Goal: Information Seeking & Learning: Learn about a topic

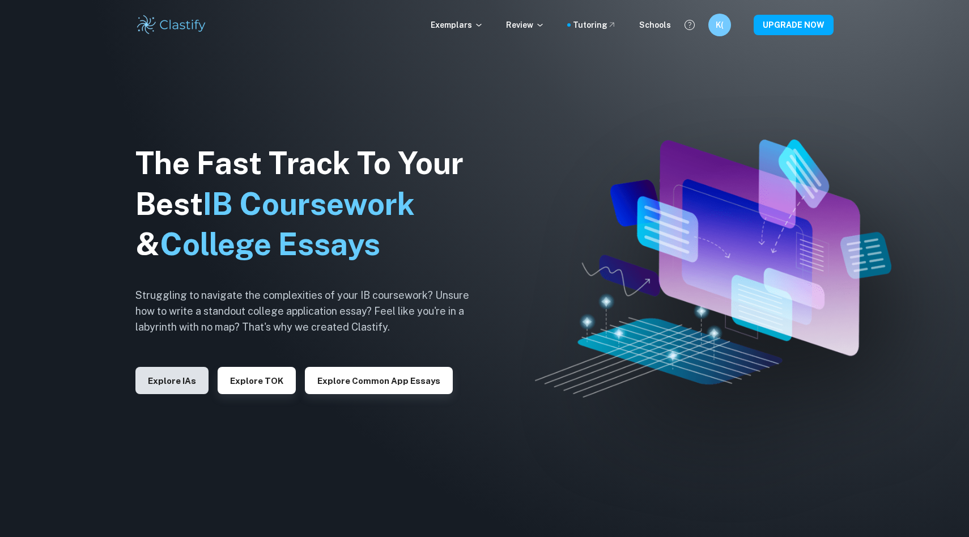
click at [171, 380] on button "Explore IAs" at bounding box center [171, 380] width 73 height 27
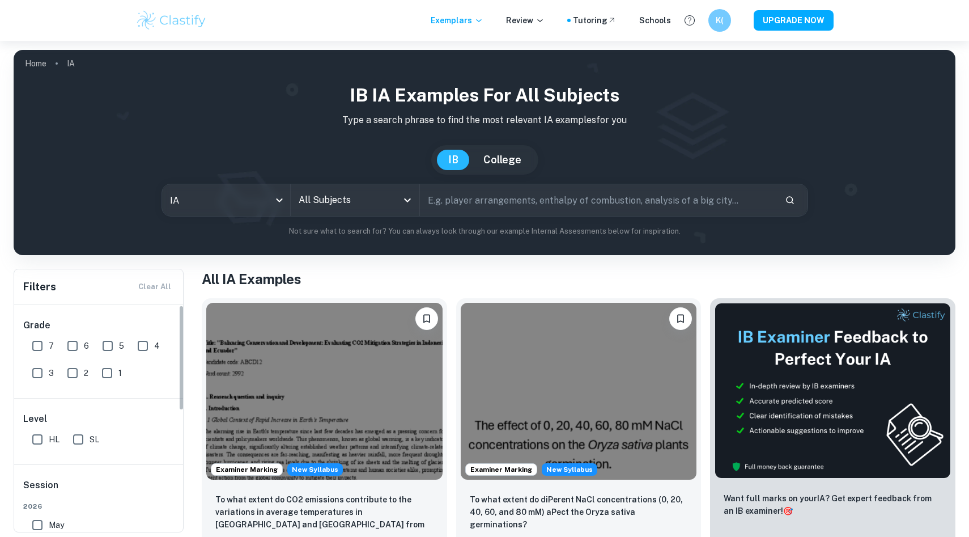
click at [35, 347] on input "7" at bounding box center [37, 345] width 23 height 23
checkbox input "true"
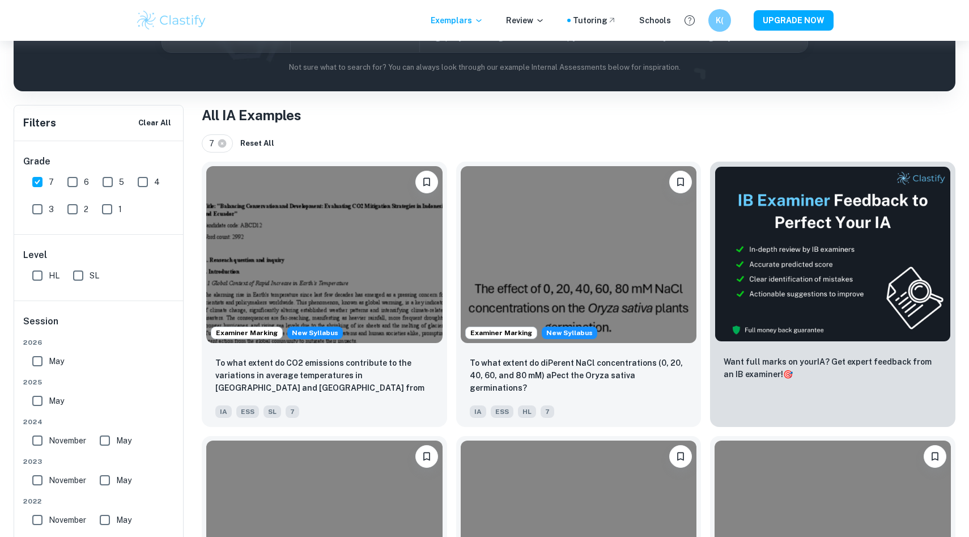
scroll to position [176, 0]
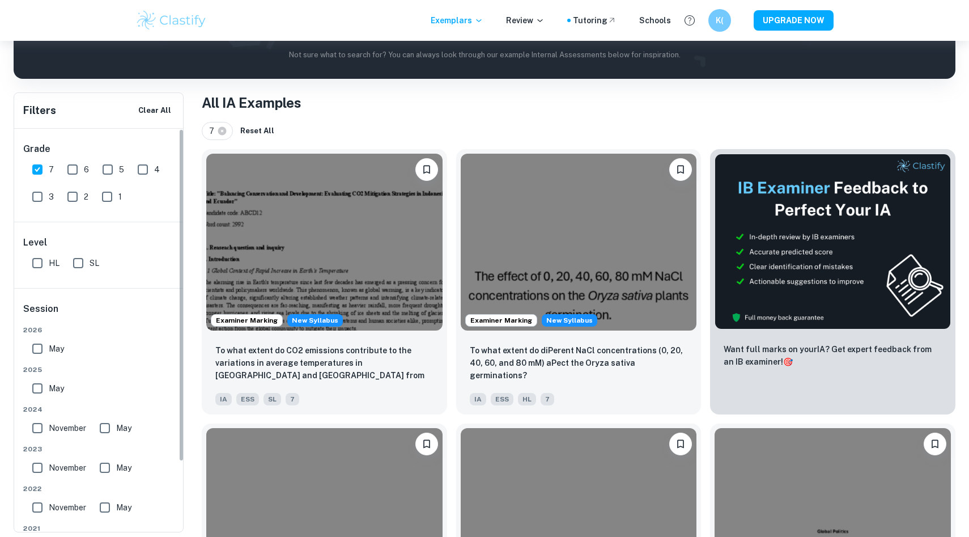
click at [40, 264] on input "HL" at bounding box center [37, 263] width 23 height 23
checkbox input "true"
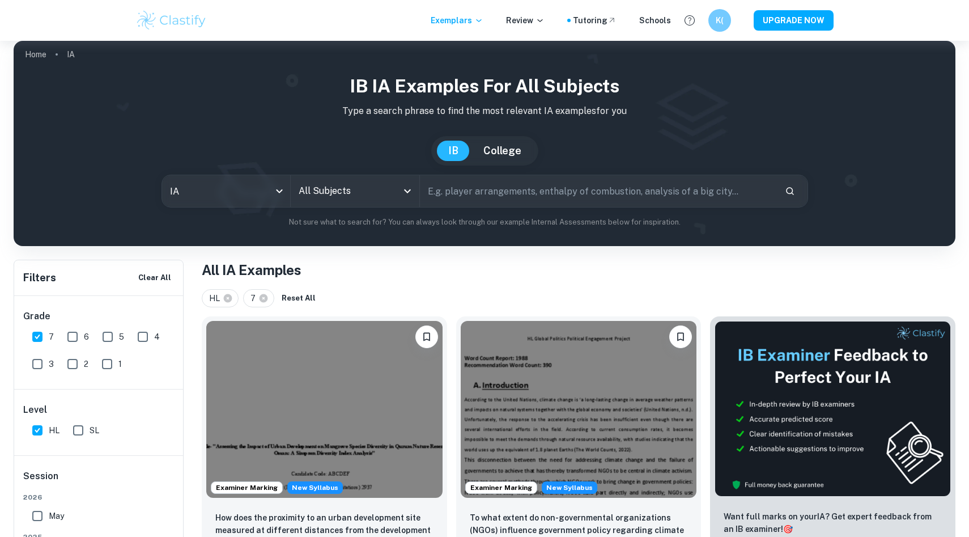
scroll to position [0, 0]
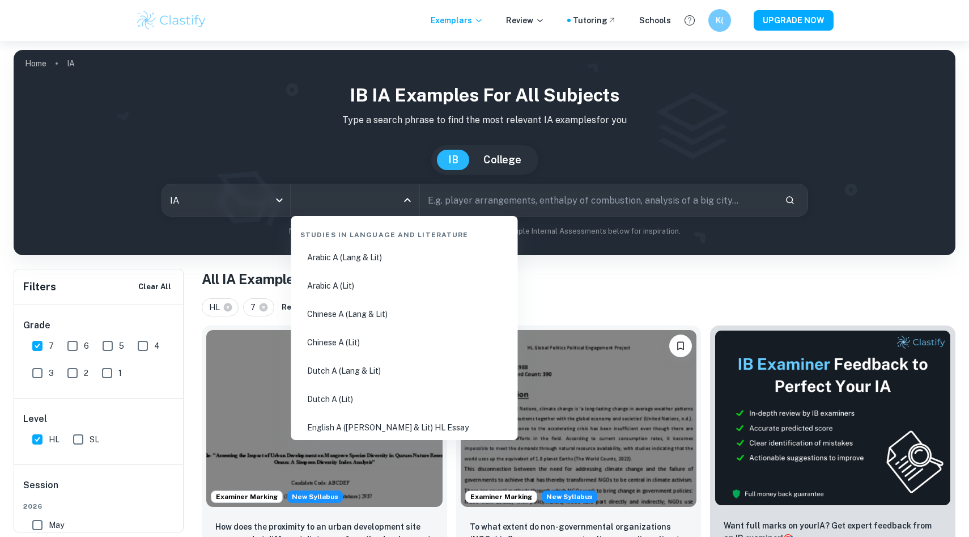
click at [343, 208] on input "All Subjects" at bounding box center [346, 200] width 101 height 22
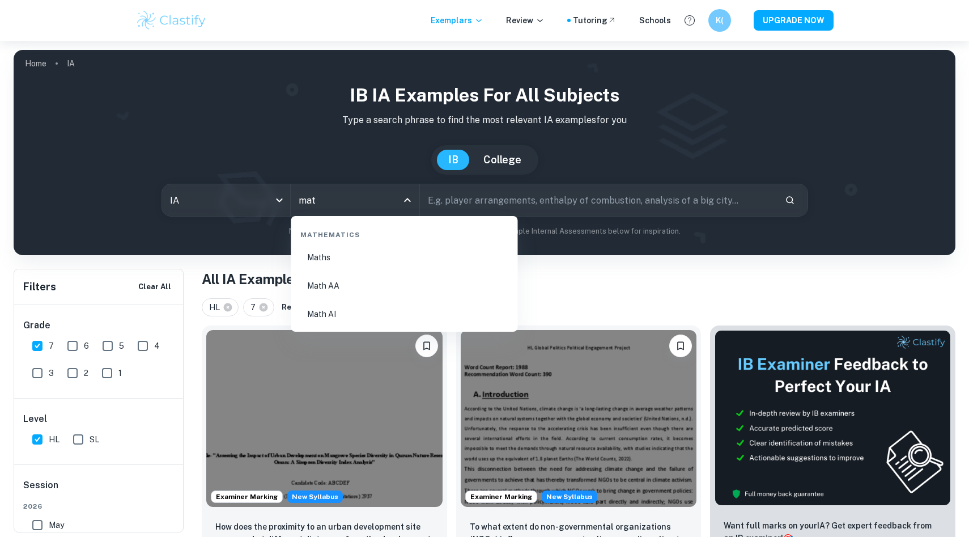
click at [372, 282] on li "Math AA" at bounding box center [405, 286] width 218 height 26
type input "Math AA"
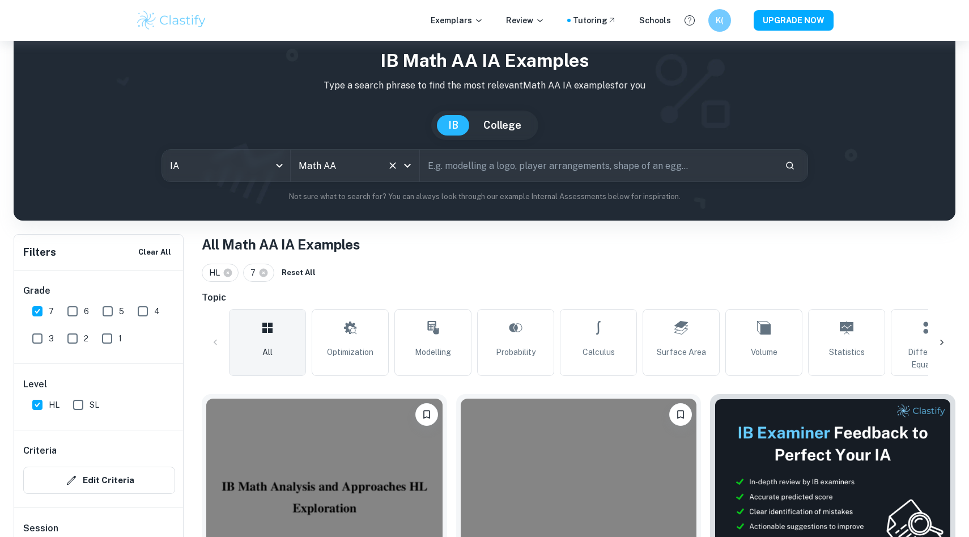
scroll to position [239, 0]
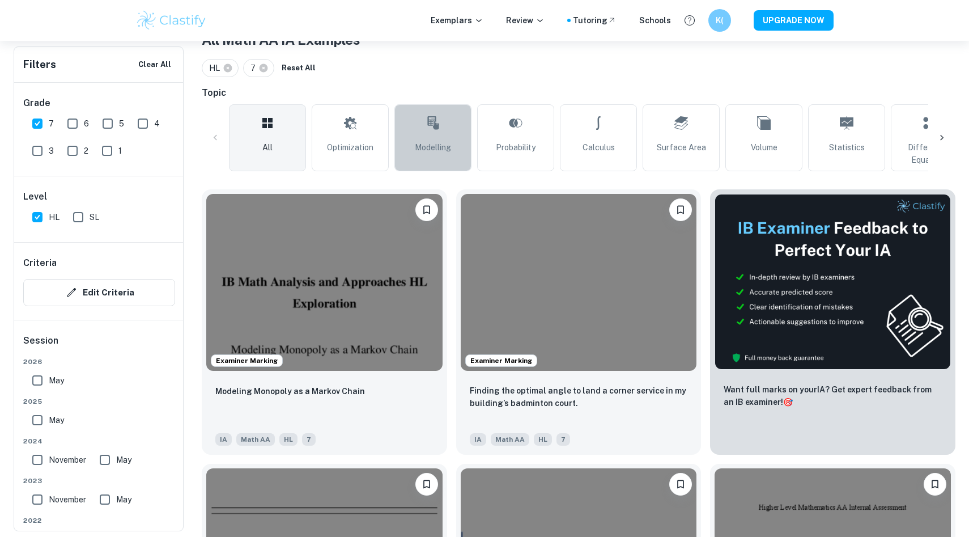
click at [434, 138] on link "Modelling" at bounding box center [432, 137] width 77 height 67
type input "Modelling"
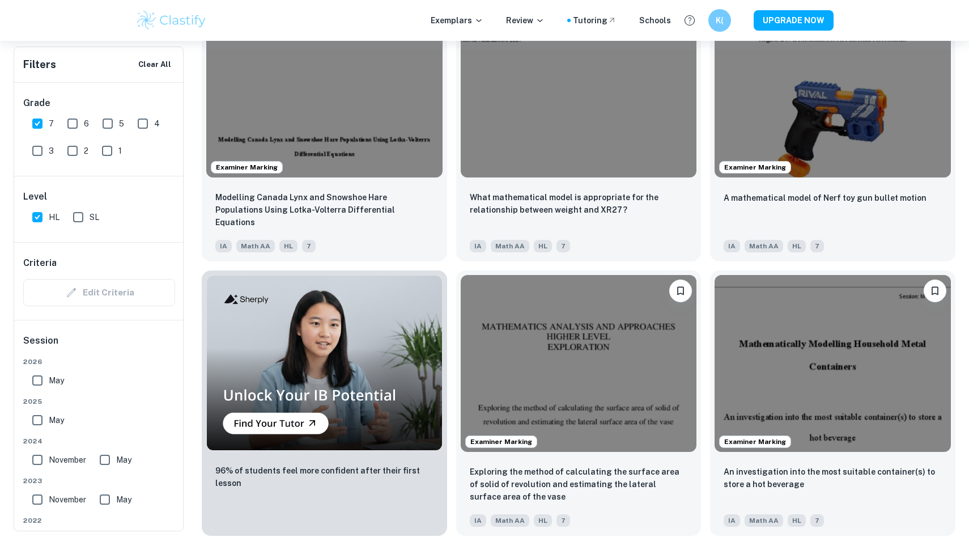
scroll to position [667, 0]
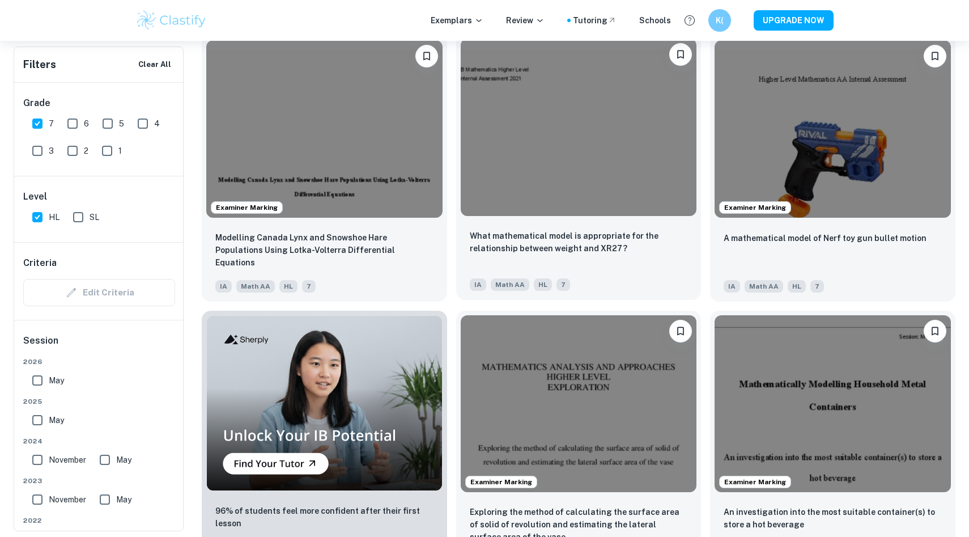
click at [546, 181] on img at bounding box center [579, 127] width 236 height 177
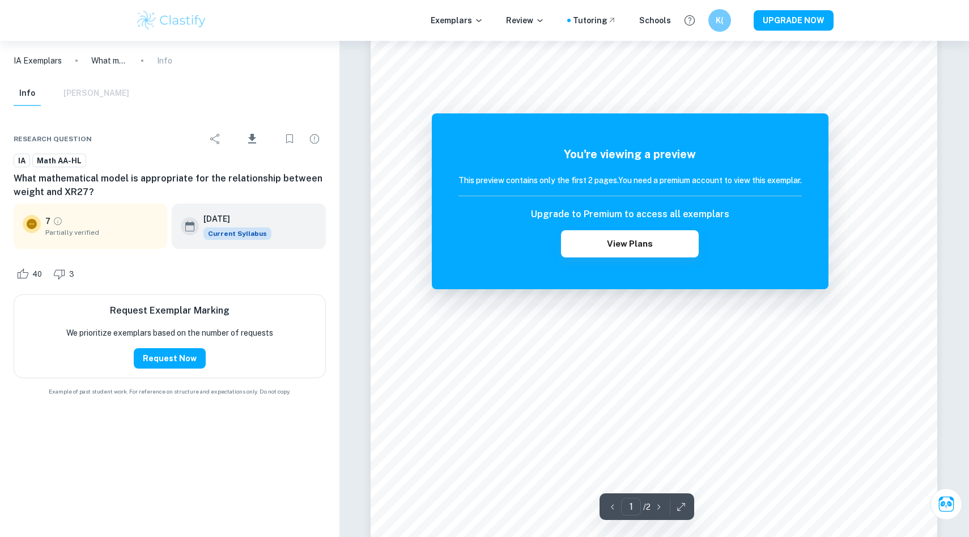
scroll to position [663, 0]
click at [592, 250] on button "View Plans" at bounding box center [629, 243] width 137 height 27
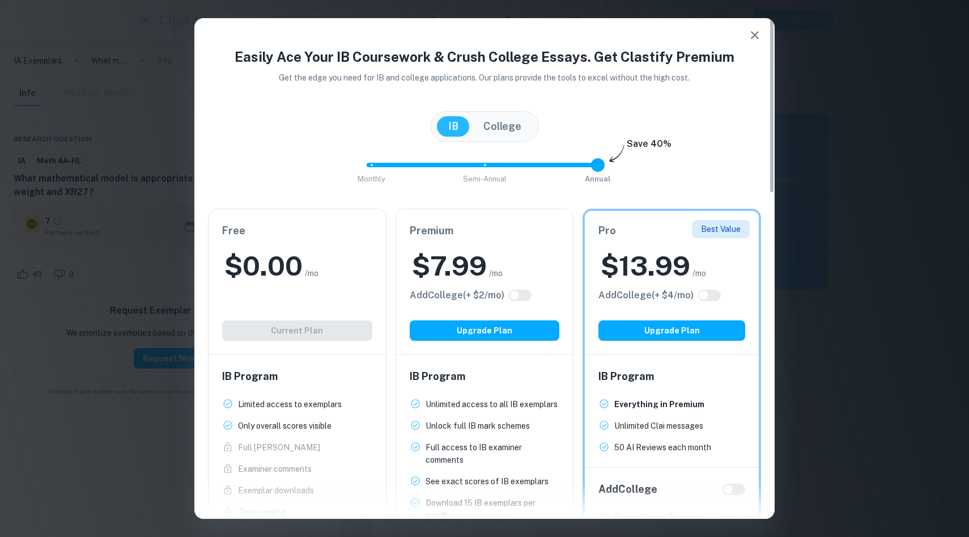
click at [752, 33] on icon "button" at bounding box center [755, 35] width 14 height 14
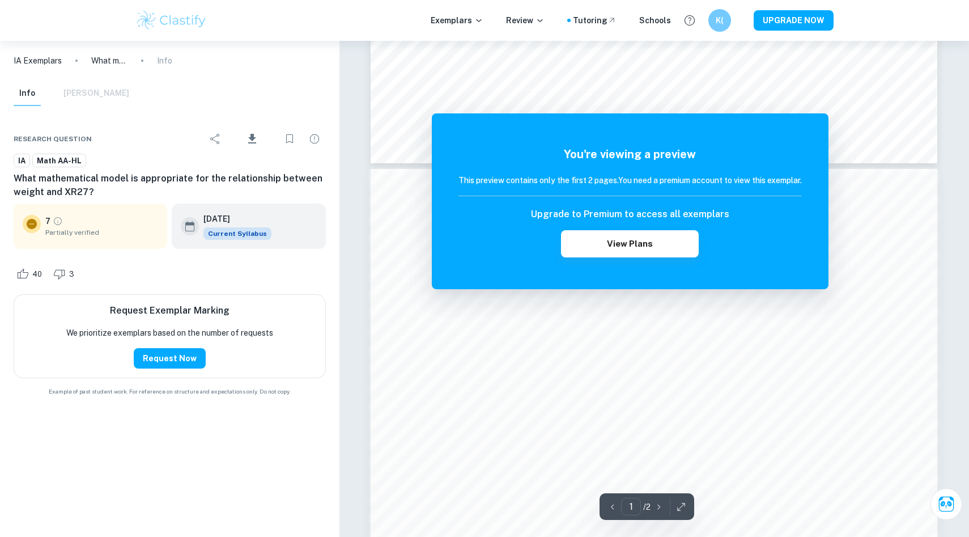
scroll to position [729, 0]
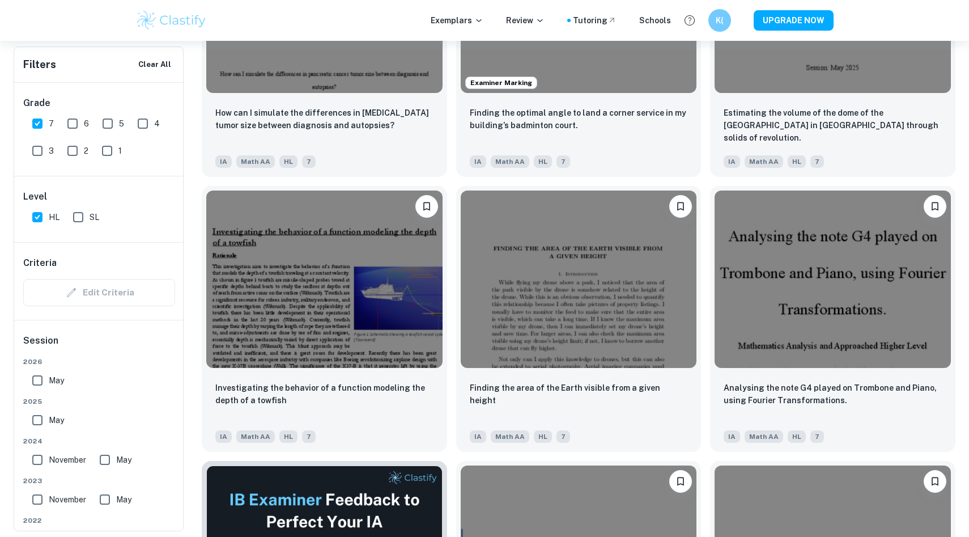
scroll to position [1675, 0]
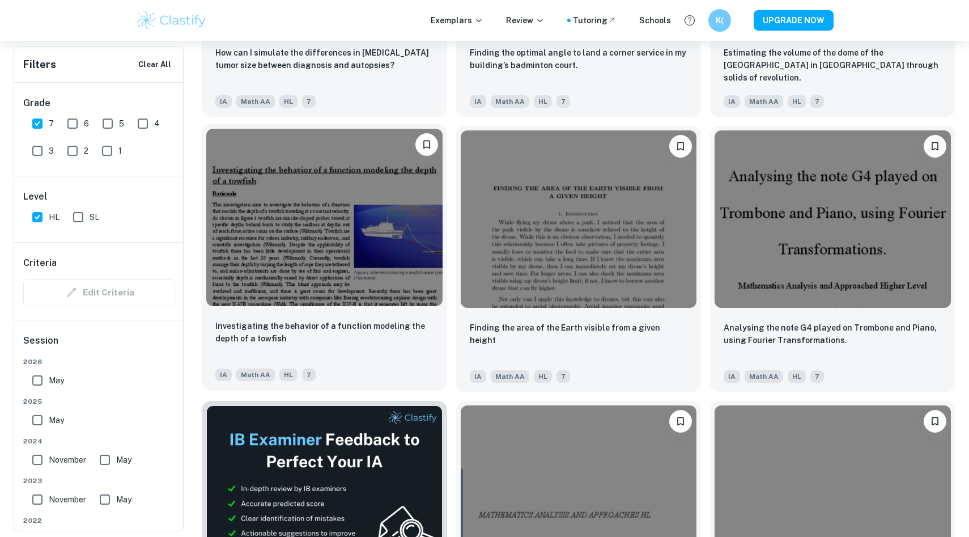
click at [344, 247] on img at bounding box center [324, 217] width 236 height 177
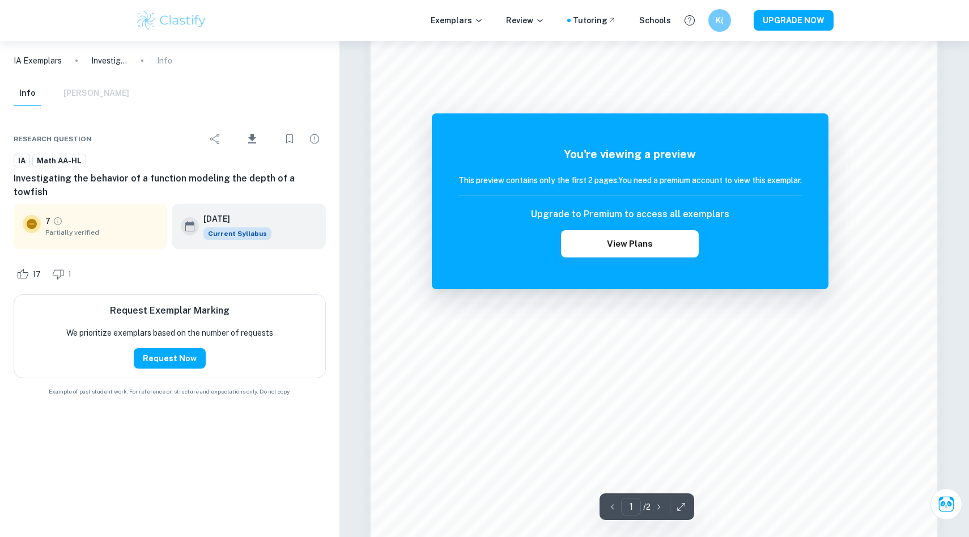
scroll to position [373, 0]
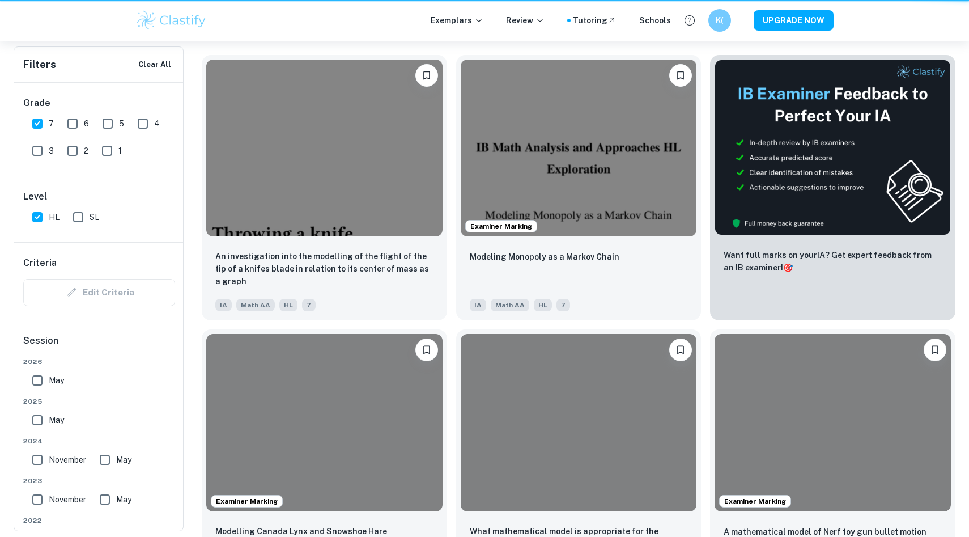
scroll to position [1675, 0]
